Goal: Information Seeking & Learning: Check status

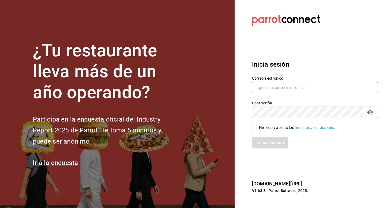
type input "gomezislasjatziri8@gmail.com"
click at [255, 129] on input "He leído y acepto los Términos y condiciones." at bounding box center [254, 127] width 5 height 5
checkbox input "true"
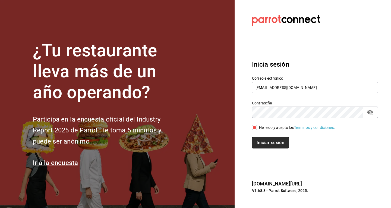
click at [258, 140] on button "Iniciar sesión" at bounding box center [270, 142] width 37 height 11
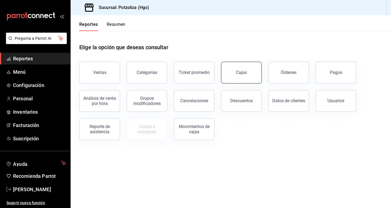
click at [250, 74] on button "Cajas" at bounding box center [241, 73] width 41 height 22
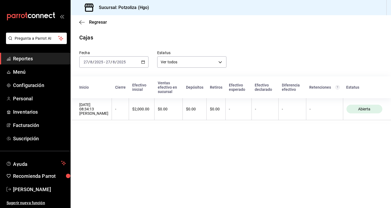
click at [142, 62] on icon "button" at bounding box center [143, 62] width 4 height 4
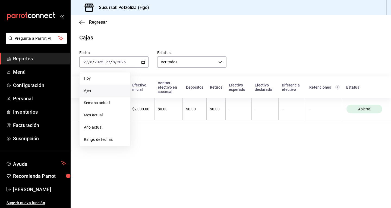
click at [117, 94] on li "Ayer" at bounding box center [105, 90] width 51 height 12
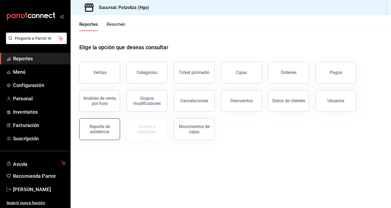
click at [95, 130] on div "Reporte de asistencia" at bounding box center [100, 129] width 34 height 10
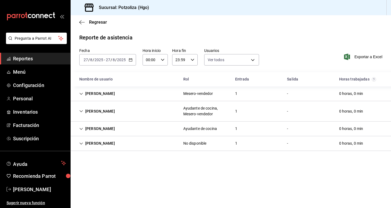
click at [131, 59] on \(Stroke\) "button" at bounding box center [130, 59] width 3 height 3
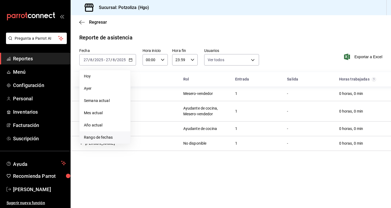
click at [113, 133] on li "Rango de fechas" at bounding box center [105, 137] width 51 height 12
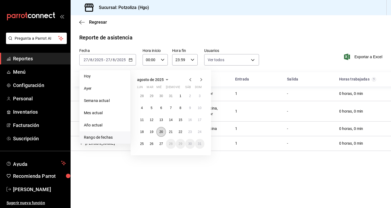
click at [160, 132] on abbr "20" at bounding box center [161, 132] width 4 height 4
click at [148, 143] on button "26" at bounding box center [152, 144] width 10 height 10
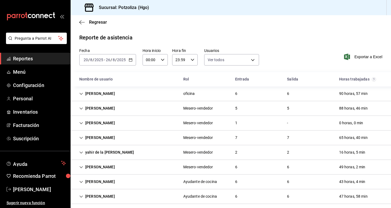
scroll to position [27, 0]
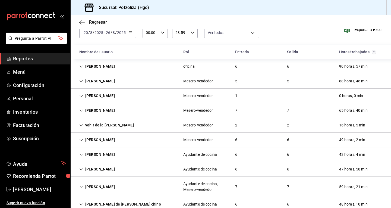
click at [81, 187] on icon "Cell" at bounding box center [81, 187] width 3 height 2
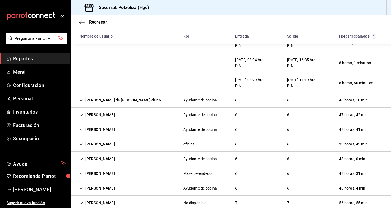
scroll to position [283, 0]
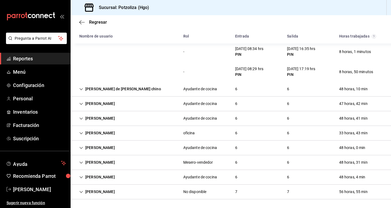
click at [95, 192] on div "KARINA IBARRA" at bounding box center [97, 192] width 44 height 10
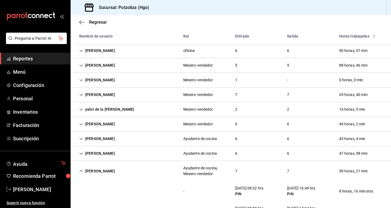
scroll to position [0, 0]
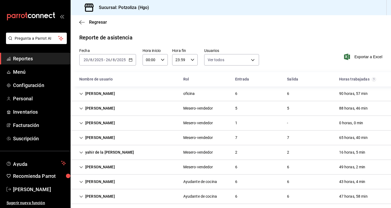
click at [82, 108] on icon "Cell" at bounding box center [81, 109] width 4 height 4
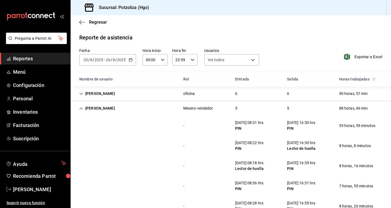
click at [82, 94] on icon "Cell" at bounding box center [81, 94] width 4 height 4
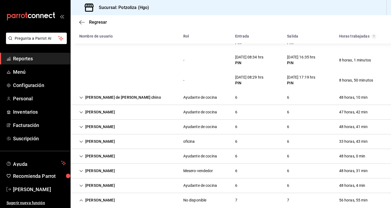
scroll to position [516, 0]
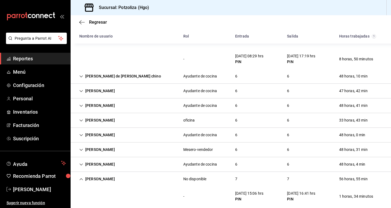
click at [80, 120] on icon "Cell" at bounding box center [81, 120] width 4 height 4
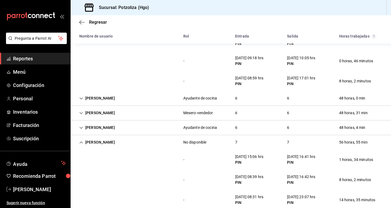
scroll to position [679, 0]
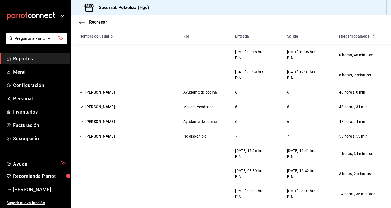
click at [82, 106] on icon "Cell" at bounding box center [81, 107] width 4 height 4
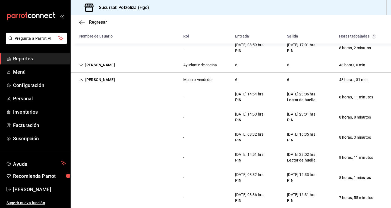
scroll to position [734, 0]
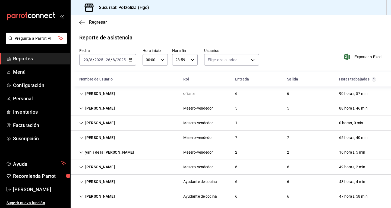
type input "2eb1ca2e-f20e-498e-958b-7cc517dcc04a,32342c36-6294-4cfc-9a60-e2ca69f57703,33c82…"
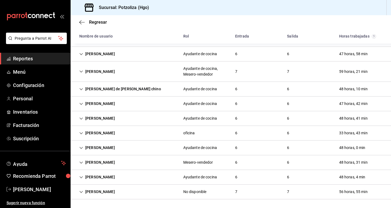
scroll to position [115, 0]
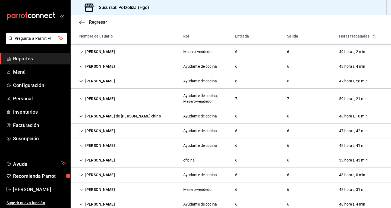
click at [81, 115] on icon "Cell" at bounding box center [81, 116] width 4 height 4
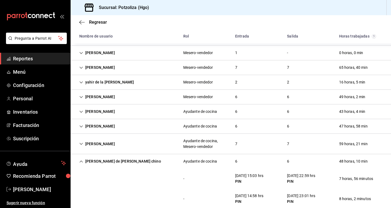
scroll to position [61, 0]
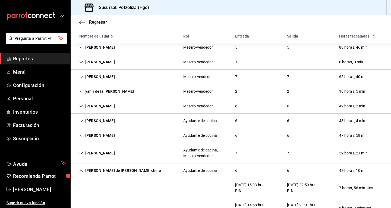
click at [82, 76] on icon "Cell" at bounding box center [81, 77] width 4 height 4
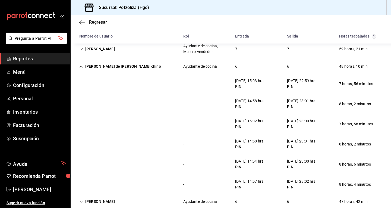
scroll to position [360, 0]
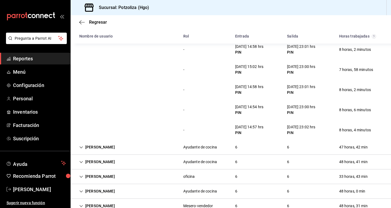
click at [84, 178] on div "Yessica Hernandez" at bounding box center [97, 176] width 44 height 10
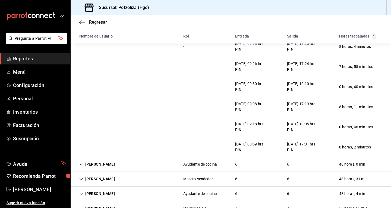
scroll to position [516, 0]
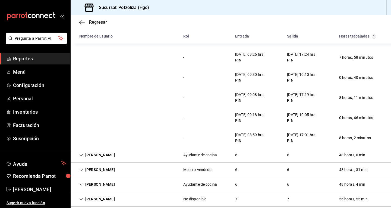
click at [81, 155] on icon "Cell" at bounding box center [81, 155] width 4 height 4
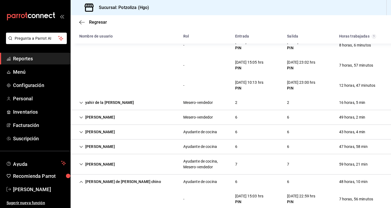
scroll to position [217, 0]
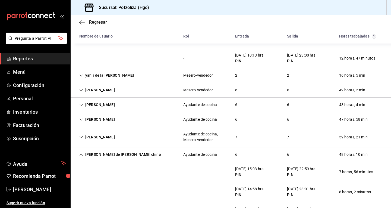
click at [79, 89] on icon "Cell" at bounding box center [81, 90] width 4 height 4
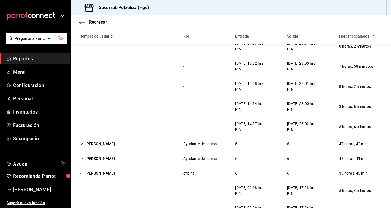
scroll to position [489, 0]
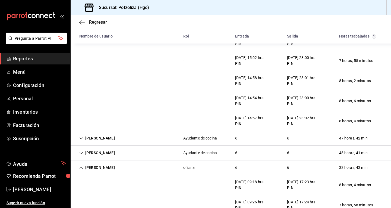
click at [80, 137] on icon "Cell" at bounding box center [81, 138] width 4 height 4
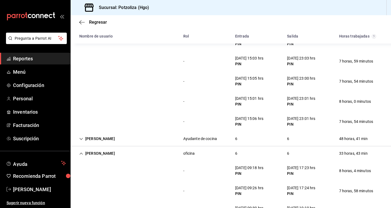
scroll to position [625, 0]
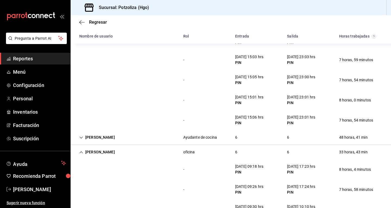
click at [82, 137] on icon "Cell" at bounding box center [81, 138] width 4 height 4
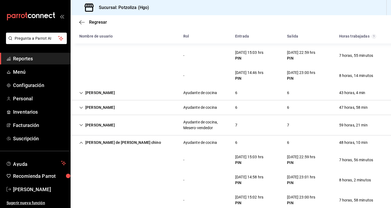
scroll to position [353, 0]
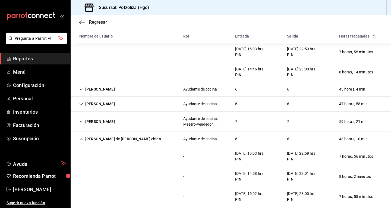
click at [80, 90] on icon "Cell" at bounding box center [81, 89] width 4 height 4
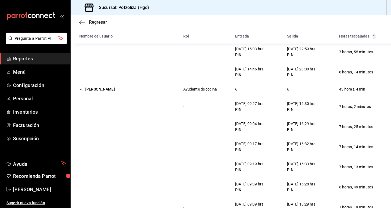
scroll to position [380, 0]
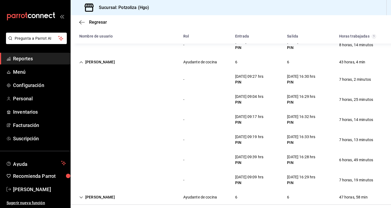
click at [256, 82] on div "PIN" at bounding box center [249, 82] width 28 height 6
